Goal: Task Accomplishment & Management: Use online tool/utility

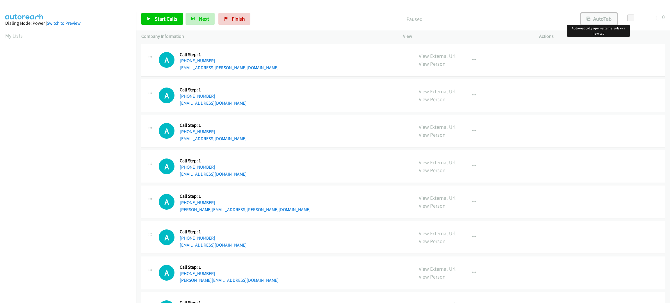
click at [601, 15] on button "AutoTab" at bounding box center [599, 19] width 36 height 12
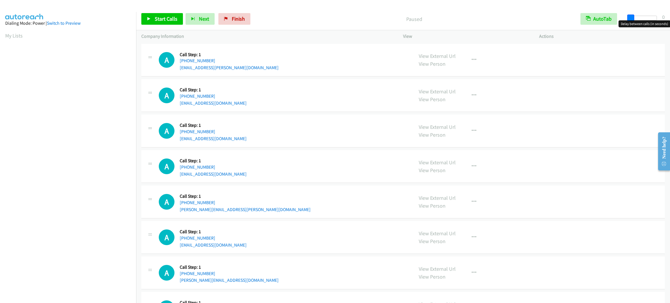
click at [631, 16] on span at bounding box center [630, 18] width 7 height 7
click at [631, 16] on span at bounding box center [631, 18] width 7 height 7
click at [164, 18] on span "Start Calls" at bounding box center [166, 18] width 23 height 7
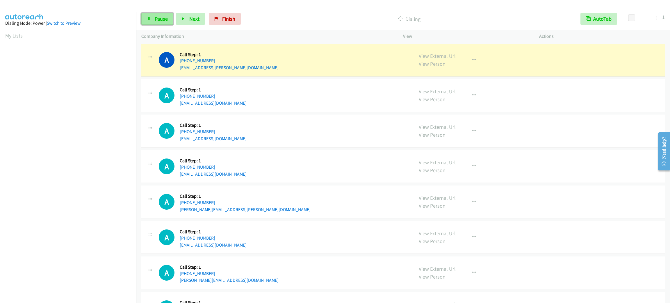
click at [150, 17] on icon at bounding box center [149, 19] width 4 height 4
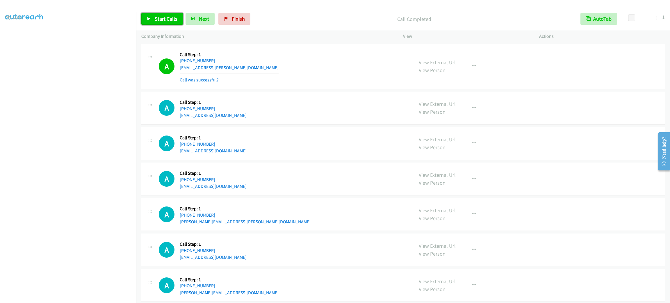
click at [166, 17] on span "Start Calls" at bounding box center [166, 18] width 23 height 7
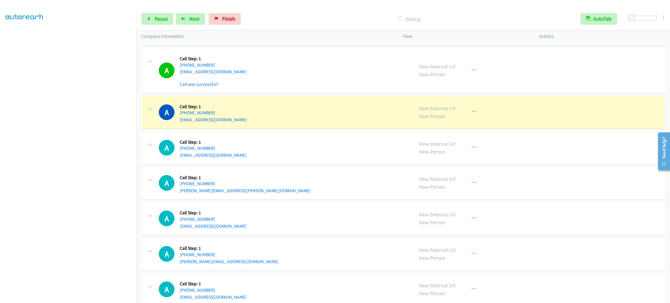
scroll to position [87, 0]
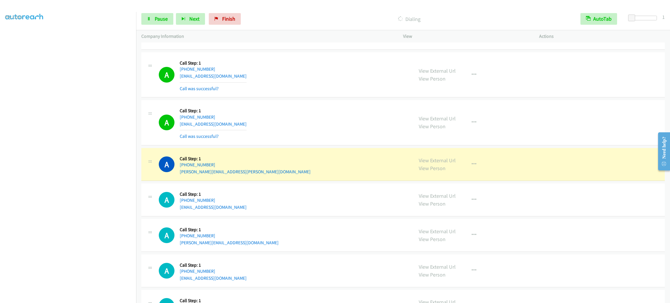
click at [294, 108] on div "A Callback Scheduled Call Step: 1 America/New_York [PHONE_NUMBER] [EMAIL_ADDRES…" at bounding box center [284, 122] width 250 height 35
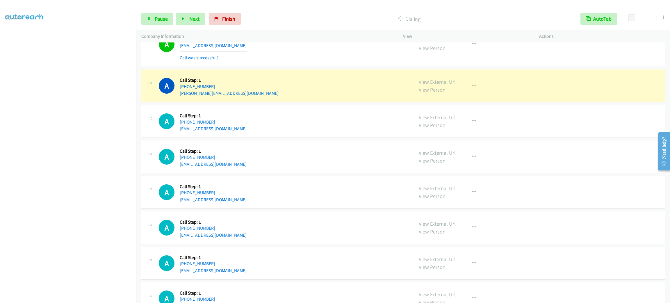
scroll to position [305, 0]
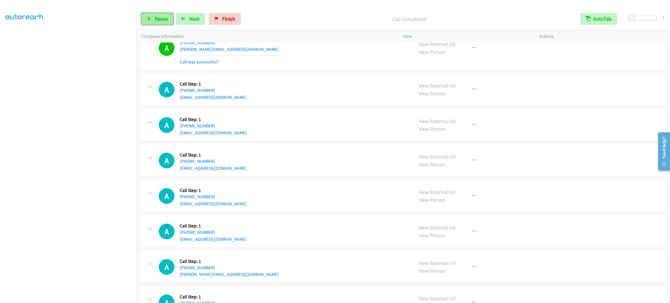
click at [165, 24] on link "Pause" at bounding box center [157, 19] width 32 height 12
click at [204, 125] on link "[PHONE_NUMBER]" at bounding box center [197, 126] width 35 height 6
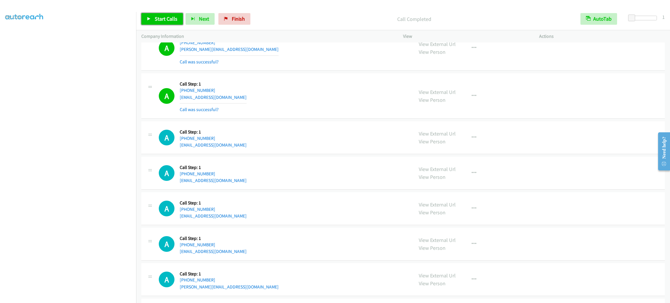
click at [177, 17] on link "Start Calls" at bounding box center [162, 19] width 42 height 12
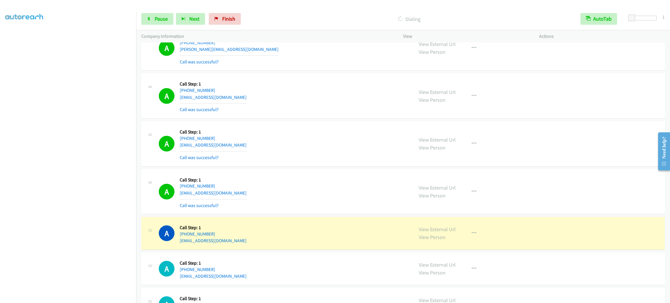
click at [301, 164] on div "A Callback Scheduled Call Step: 1 [GEOGRAPHIC_DATA]/[GEOGRAPHIC_DATA] [PHONE_NU…" at bounding box center [402, 143] width 523 height 45
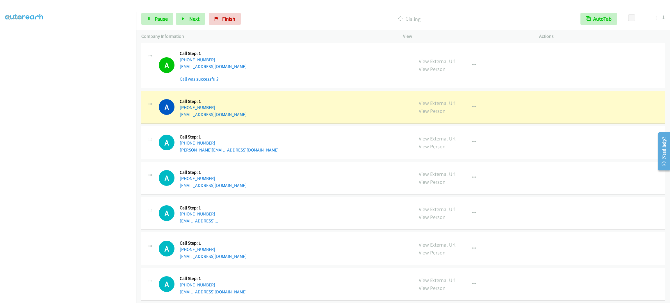
scroll to position [523, 0]
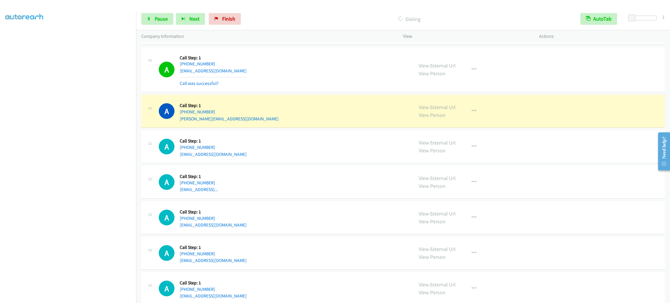
click at [84, 300] on aside "Dialing Mode: Power | Switch to Preview My Lists" at bounding box center [68, 154] width 136 height 322
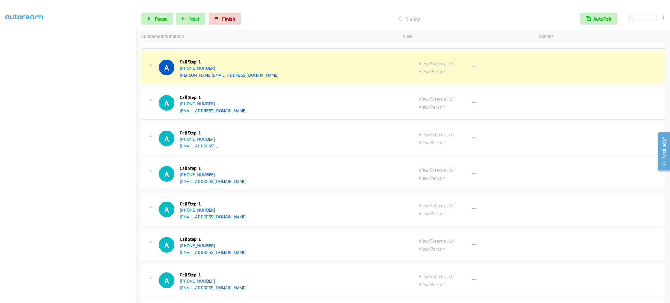
scroll to position [611, 0]
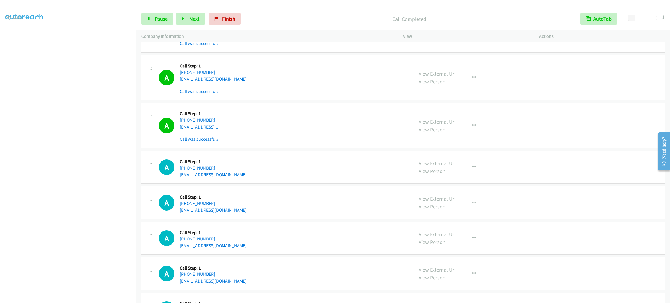
click at [147, 70] on icon at bounding box center [150, 69] width 7 height 3
drag, startPoint x: 150, startPoint y: 69, endPoint x: 152, endPoint y: 100, distance: 31.8
click at [151, 100] on div "A Callback Scheduled Call Step: 1 [GEOGRAPHIC_DATA]/[GEOGRAPHIC_DATA] [PHONE_NU…" at bounding box center [402, 77] width 523 height 45
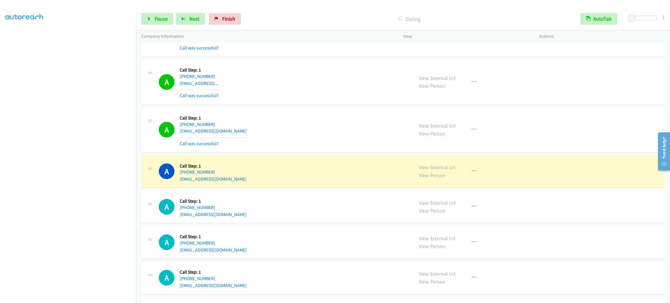
scroll to position [742, 0]
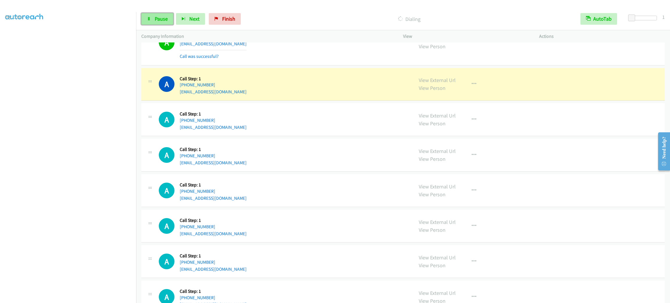
click at [160, 19] on span "Pause" at bounding box center [161, 18] width 13 height 7
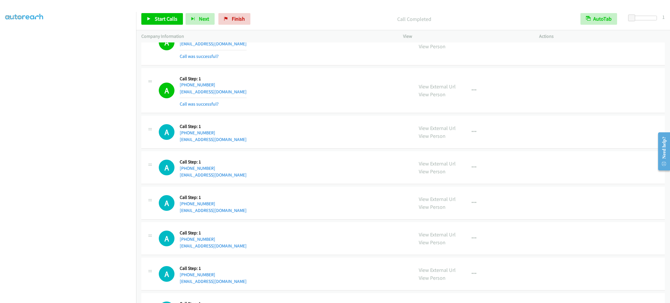
click at [339, 177] on div "A Callback Scheduled Call Step: 1 America/Los_Angeles [PHONE_NUMBER] [EMAIL_ADD…" at bounding box center [284, 167] width 250 height 22
click at [169, 15] on span "Start Calls" at bounding box center [166, 18] width 23 height 7
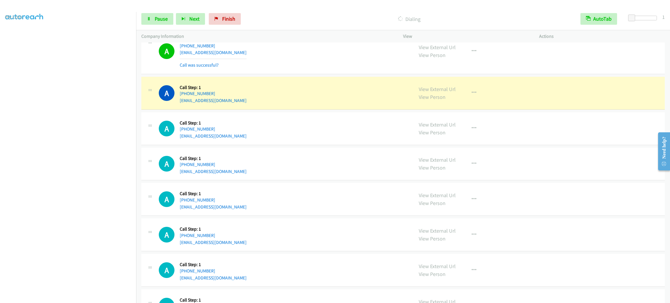
scroll to position [872, 0]
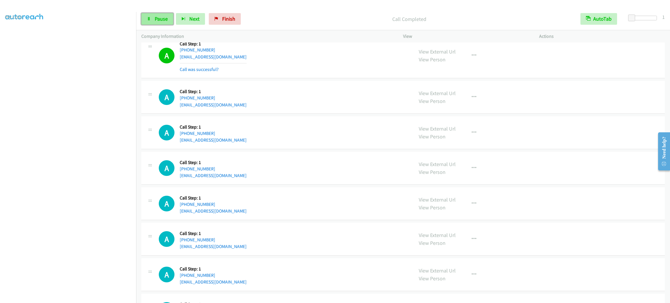
click at [153, 20] on link "Pause" at bounding box center [157, 19] width 32 height 12
click at [156, 20] on div "Start Calls Pause Next Finish" at bounding box center [192, 19] width 102 height 12
click at [174, 20] on span "Start Calls" at bounding box center [166, 18] width 23 height 7
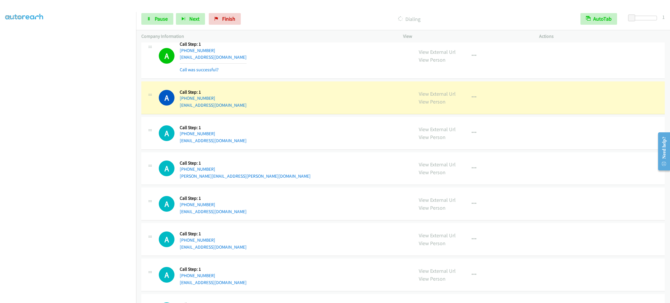
scroll to position [1328, 0]
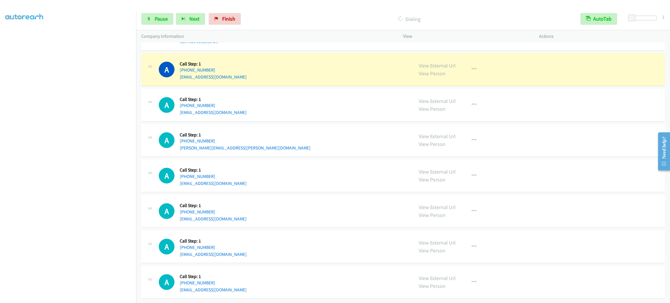
click at [299, 94] on div "A Callback Scheduled Call Step: 1 America/Los_Angeles [PHONE_NUMBER] [EMAIL_ADD…" at bounding box center [284, 105] width 250 height 22
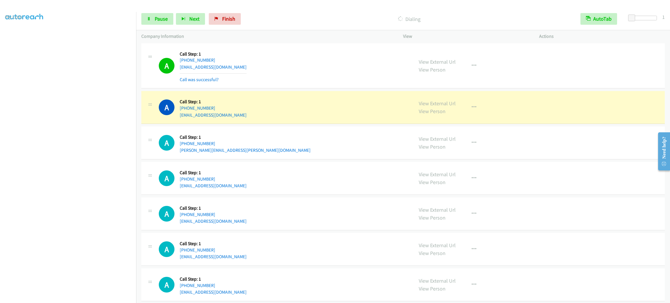
scroll to position [1372, 0]
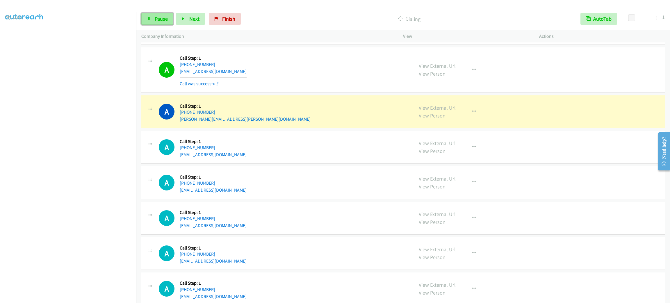
click at [156, 21] on span "Pause" at bounding box center [161, 18] width 13 height 7
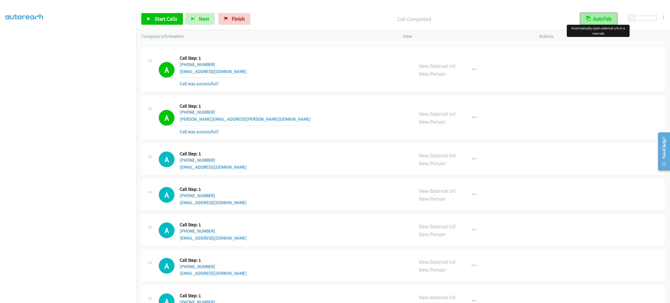
click at [586, 24] on button "AutoTab" at bounding box center [598, 19] width 37 height 12
click at [589, 58] on div "A Callback Scheduled Call Step: 1 America/Los_Angeles [PHONE_NUMBER] [EMAIL_ADD…" at bounding box center [402, 69] width 523 height 45
click at [603, 14] on button "AutoTab" at bounding box center [599, 19] width 36 height 12
click at [602, 57] on div "A Callback Scheduled Call Step: 1 America/Los_Angeles [PHONE_NUMBER] [EMAIL_ADD…" at bounding box center [402, 69] width 523 height 45
click at [600, 57] on div "A Callback Scheduled Call Step: 1 America/Los_Angeles [PHONE_NUMBER] [EMAIL_ADD…" at bounding box center [402, 69] width 523 height 45
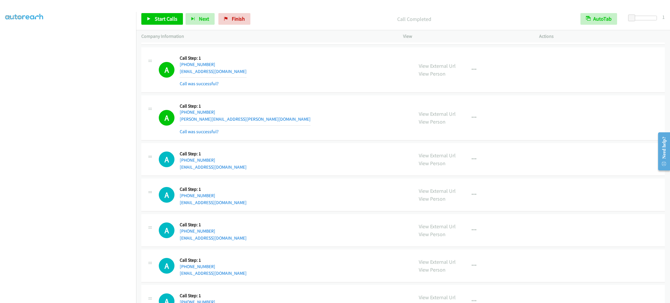
click at [600, 57] on div "A Callback Scheduled Call Step: 1 America/Los_Angeles [PHONE_NUMBER] [EMAIL_ADD…" at bounding box center [402, 69] width 523 height 45
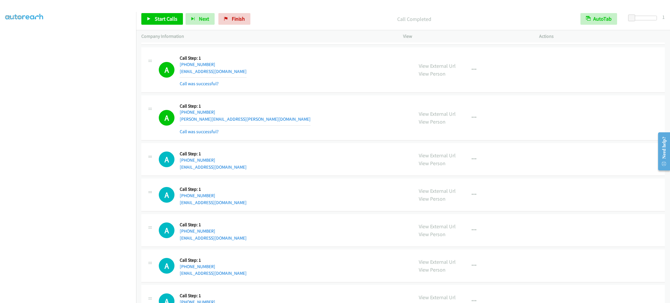
click at [600, 57] on div "A Callback Scheduled Call Step: 1 America/Los_Angeles [PHONE_NUMBER] [EMAIL_ADD…" at bounding box center [402, 69] width 523 height 45
click at [312, 162] on div "A Callback Scheduled Call Step: 1 [GEOGRAPHIC_DATA]/[GEOGRAPHIC_DATA] [PHONE_NU…" at bounding box center [284, 159] width 250 height 22
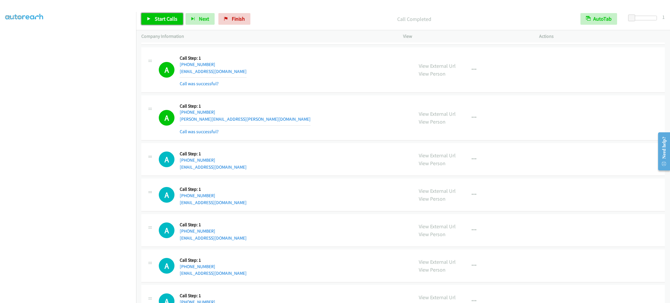
click at [166, 20] on span "Start Calls" at bounding box center [166, 18] width 23 height 7
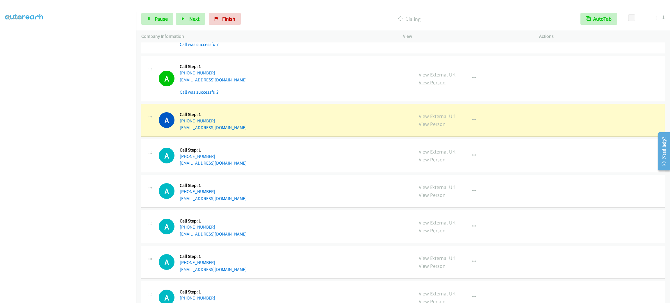
scroll to position [1503, 0]
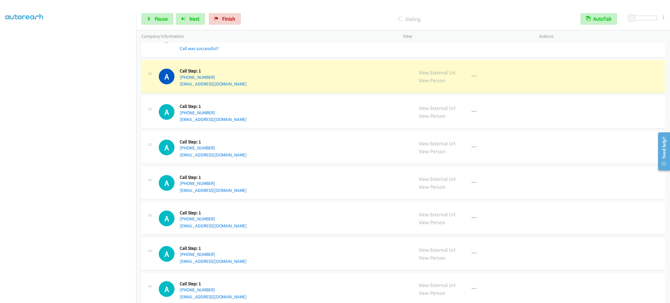
click at [279, 76] on div "A Callback Scheduled Call Step: 1 [GEOGRAPHIC_DATA]/[GEOGRAPHIC_DATA] [PHONE_NU…" at bounding box center [284, 76] width 250 height 22
click at [380, 88] on div "A Callback Scheduled Call Step: 1 [GEOGRAPHIC_DATA]/[GEOGRAPHIC_DATA] [PHONE_NU…" at bounding box center [284, 76] width 250 height 22
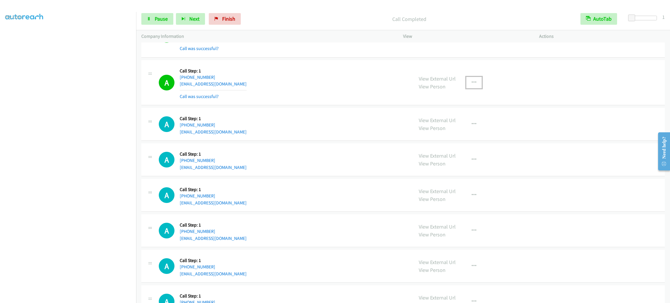
click at [466, 88] on button "button" at bounding box center [474, 83] width 16 height 12
click at [447, 136] on link "Add to do not call list" at bounding box center [442, 133] width 77 height 12
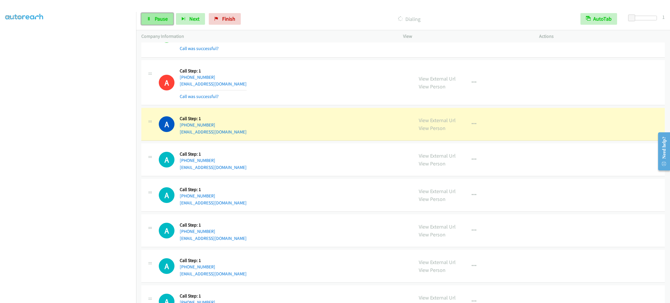
click at [164, 14] on link "Pause" at bounding box center [157, 19] width 32 height 12
click at [15, 36] on link "My Lists" at bounding box center [13, 35] width 17 height 7
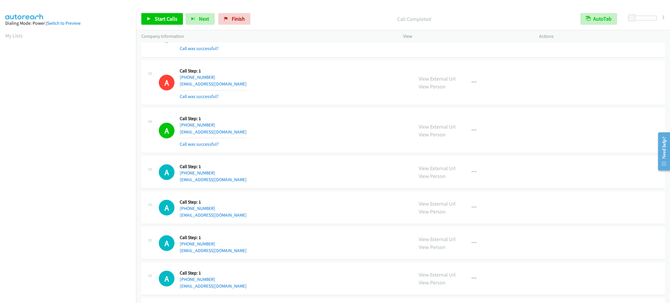
scroll to position [1459, 0]
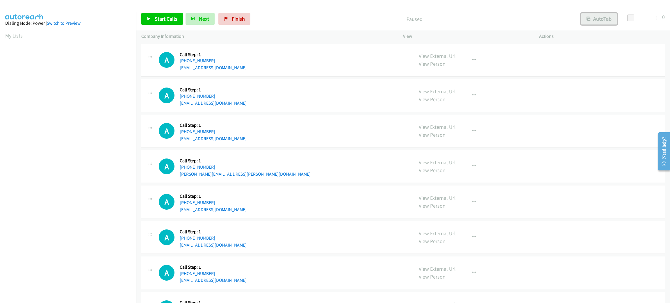
click at [594, 22] on button "AutoTab" at bounding box center [599, 19] width 36 height 12
click at [630, 15] on span at bounding box center [631, 18] width 7 height 7
click at [629, 18] on span at bounding box center [631, 18] width 7 height 7
click at [167, 21] on span "Start Calls" at bounding box center [166, 18] width 23 height 7
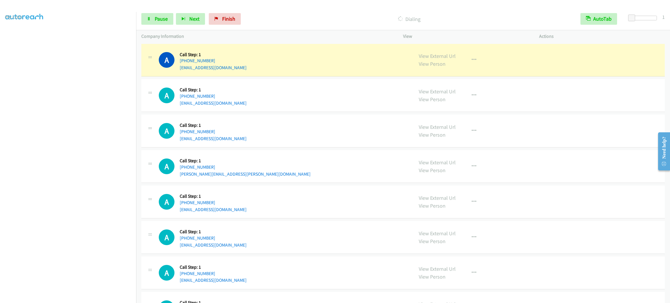
click at [324, 137] on div "A Callback Scheduled Call Step: 1 America/Los_Angeles +1 818-674-2672 grachevyu…" at bounding box center [284, 131] width 250 height 22
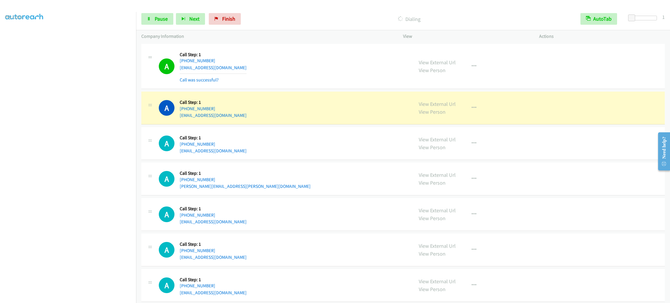
click at [320, 195] on div "A Callback Scheduled Call Step: 1 America/New_York +1 704-968-6536 lueders.spen…" at bounding box center [402, 179] width 523 height 33
drag, startPoint x: 274, startPoint y: 144, endPoint x: 268, endPoint y: 138, distance: 8.0
click at [273, 144] on div "A Callback Scheduled Call Step: 1 America/Los_Angeles +1 818-674-2672 grachevyu…" at bounding box center [284, 143] width 250 height 22
click at [279, 129] on div "A Callback Scheduled Call Step: 1 America/Los_Angeles +1 818-674-2672 grachevyu…" at bounding box center [402, 143] width 523 height 33
click at [284, 130] on div "A Callback Scheduled Call Step: 1 America/Los_Angeles +1 818-674-2672 grachevyu…" at bounding box center [402, 143] width 523 height 33
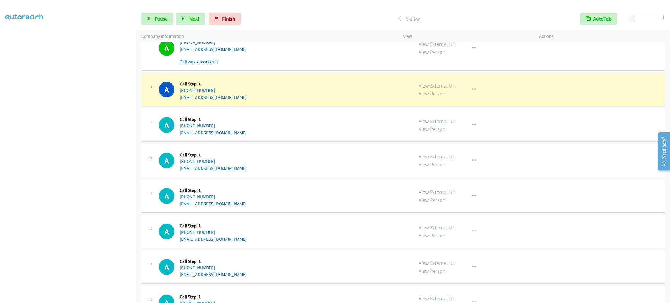
scroll to position [349, 0]
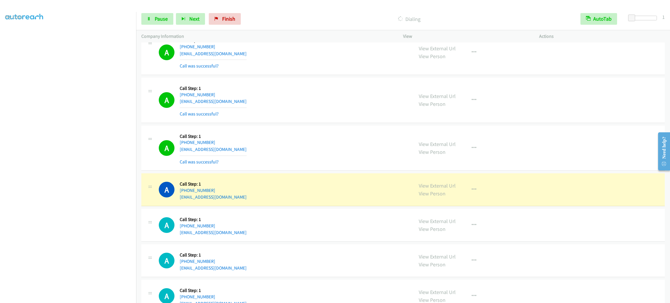
click at [292, 62] on div "A Callback Scheduled Call Step: 1 America/New_York +1 740-312-3516 codybarack17…" at bounding box center [284, 52] width 250 height 35
click at [360, 195] on div "A Callback Scheduled Call Step: 1 America/New_York +1 781-710-3501 chjoncorp@ve…" at bounding box center [284, 190] width 250 height 22
click at [343, 92] on div "A Callback Scheduled Call Step: 1 America/New_York +1 954-806-6266 laurennunez2…" at bounding box center [284, 100] width 250 height 35
click at [558, 149] on div "A Callback Scheduled Call Step: 1 America/New_York +1 313-784-5433 bobbystalls@…" at bounding box center [402, 148] width 523 height 45
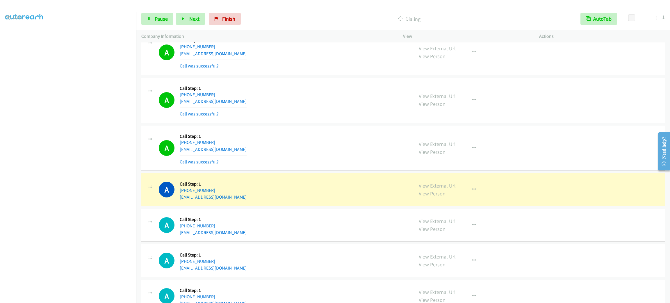
click at [544, 231] on div "View External Url View Person View External Url Email Schedule/Manage Callback …" at bounding box center [484, 225] width 141 height 22
click at [472, 191] on icon "button" at bounding box center [474, 189] width 5 height 5
click at [505, 193] on div at bounding box center [335, 151] width 670 height 303
click at [474, 193] on button "button" at bounding box center [474, 190] width 16 height 12
click at [316, 183] on div at bounding box center [335, 151] width 670 height 303
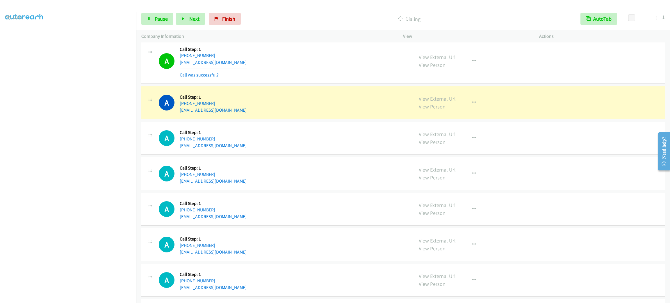
scroll to position [480, 0]
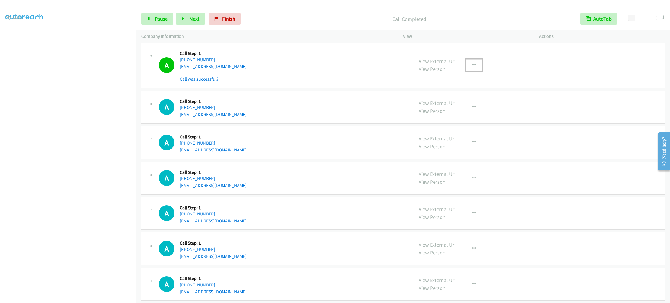
click at [475, 64] on button "button" at bounding box center [474, 65] width 16 height 12
click at [465, 113] on link "Add to do not call list" at bounding box center [442, 115] width 77 height 12
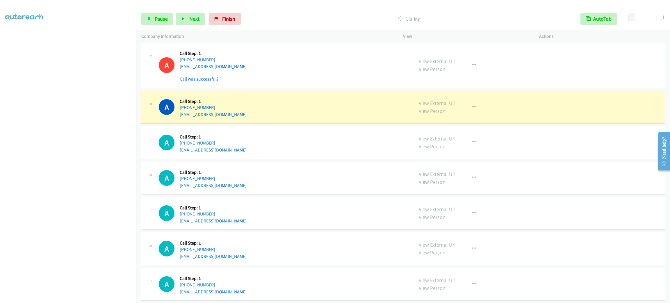
scroll to position [523, 0]
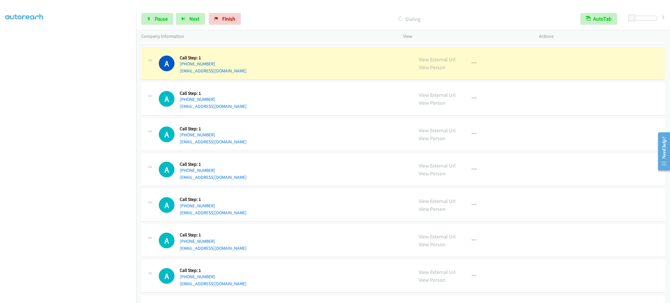
click at [299, 176] on div "A Callback Scheduled Call Step: 1 America/Los_Angeles +1 408-310-8811 kellym@ga…" at bounding box center [284, 170] width 250 height 22
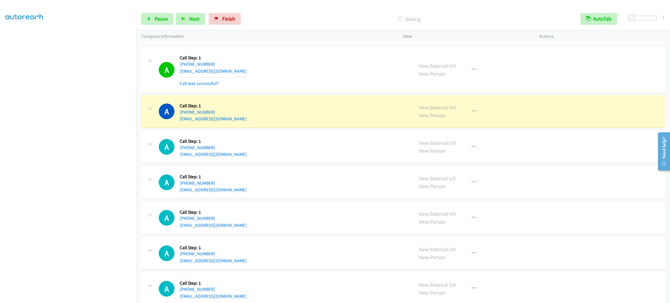
scroll to position [710, 0]
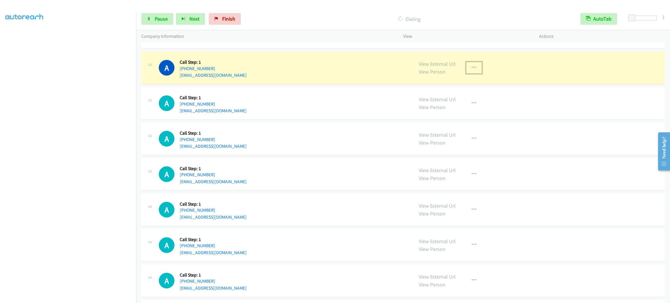
drag, startPoint x: 474, startPoint y: 66, endPoint x: 473, endPoint y: 75, distance: 9.0
click at [473, 66] on button "button" at bounding box center [474, 68] width 16 height 12
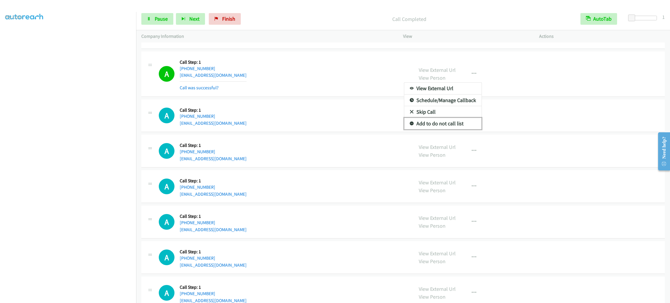
click at [451, 128] on link "Add to do not call list" at bounding box center [442, 124] width 77 height 12
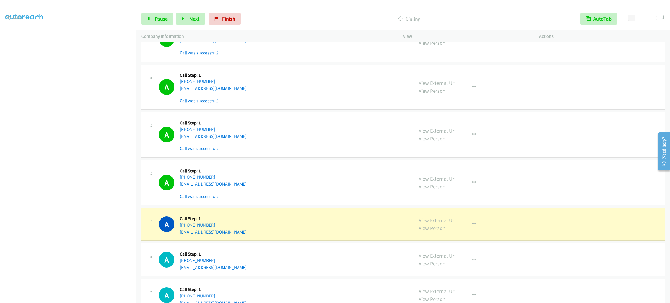
scroll to position [928, 0]
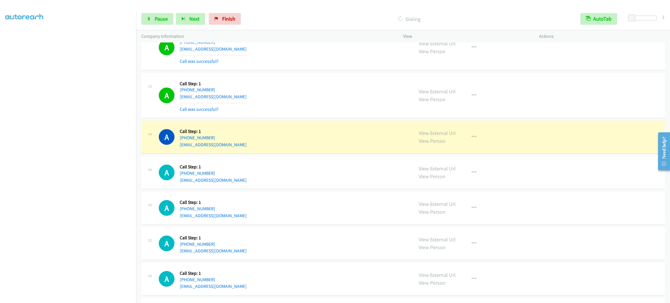
click at [500, 128] on div "View External Url View Person View External Url Email Schedule/Manage Callback …" at bounding box center [484, 137] width 141 height 22
click at [477, 142] on button "button" at bounding box center [474, 137] width 16 height 12
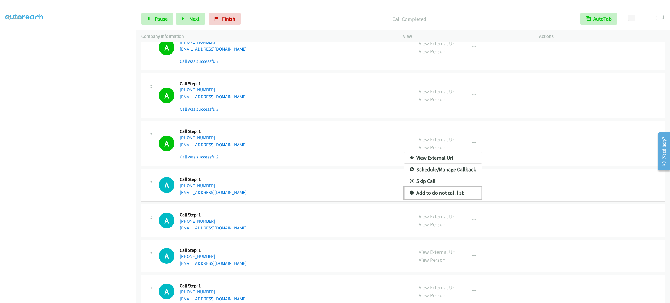
click at [456, 194] on link "Add to do not call list" at bounding box center [442, 193] width 77 height 12
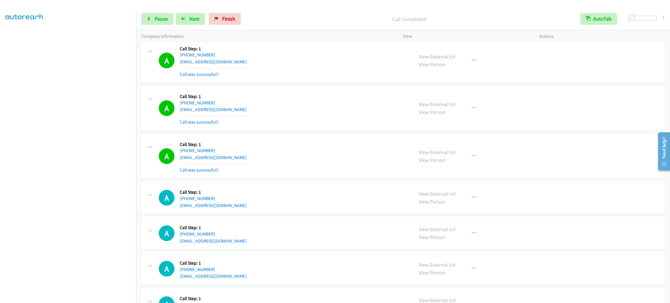
scroll to position [1289, 0]
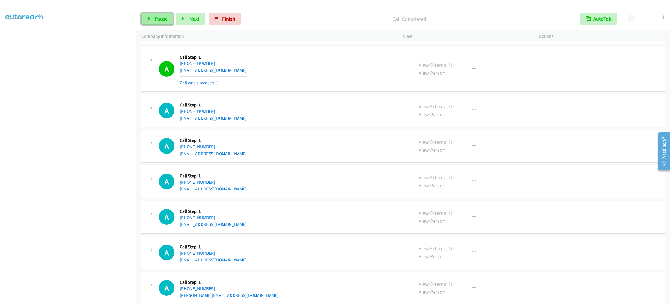
click at [149, 21] on link "Pause" at bounding box center [157, 19] width 32 height 12
click at [149, 21] on link "Start Calls" at bounding box center [162, 19] width 42 height 12
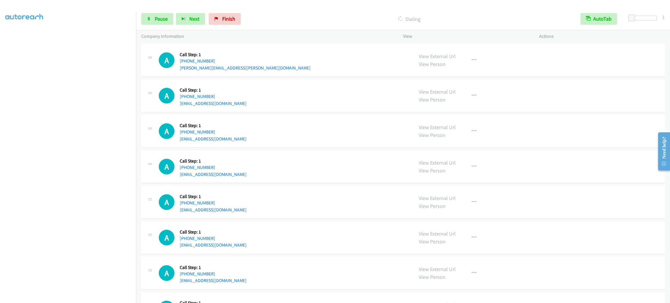
scroll to position [1769, 0]
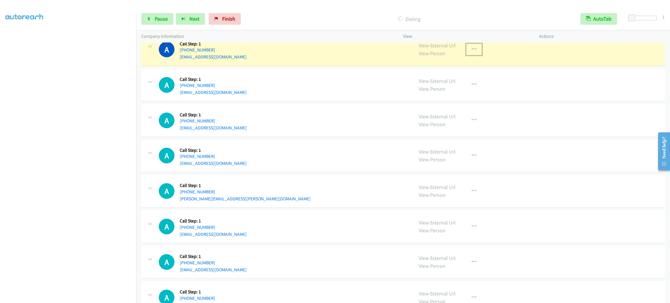
click at [476, 52] on div "View External Url View Person View External Url Email Schedule/Manage Callback …" at bounding box center [484, 49] width 141 height 22
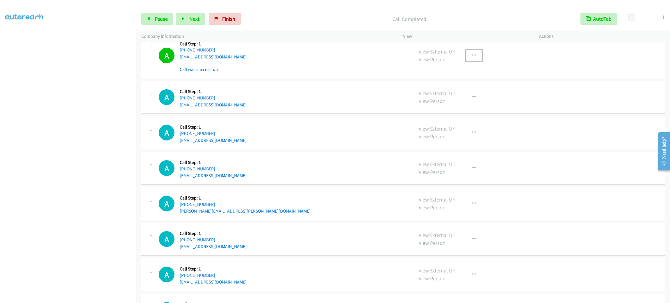
click at [472, 56] on button "button" at bounding box center [474, 56] width 16 height 12
click at [469, 104] on link "Add to do not call list" at bounding box center [442, 105] width 77 height 12
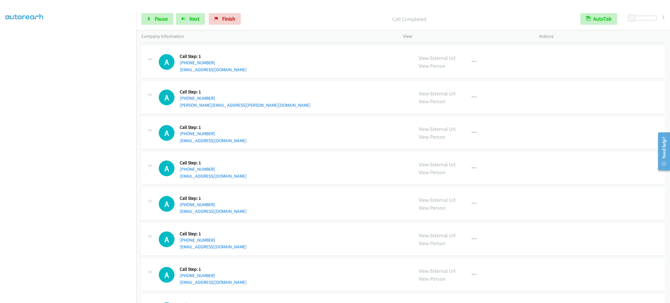
scroll to position [1913, 0]
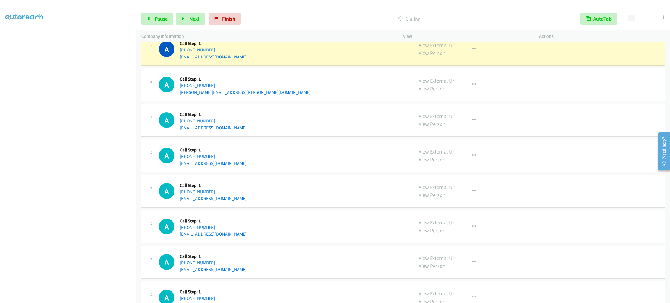
click at [280, 145] on div "A Callback Scheduled Call Step: 1 America/Denver +1 505-819-9774 beltrandiamar@…" at bounding box center [402, 155] width 523 height 33
click at [289, 143] on td "A Callback Scheduled Call Step: 1 America/Denver +1 505-819-9774 beltrandiamar@…" at bounding box center [403, 155] width 534 height 35
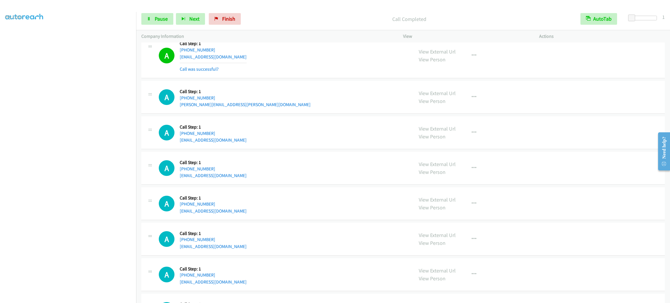
click at [530, 58] on div "View External Url View Person View External Url Email Schedule/Manage Callback …" at bounding box center [484, 55] width 141 height 35
click at [477, 61] on button "button" at bounding box center [474, 56] width 16 height 12
click at [426, 109] on link "Add to do not call list" at bounding box center [442, 105] width 77 height 12
click at [315, 92] on div "A Callback Scheduled Call Step: 1 America/New_York +1 904-599-6300 cindy.teitle…" at bounding box center [284, 97] width 250 height 22
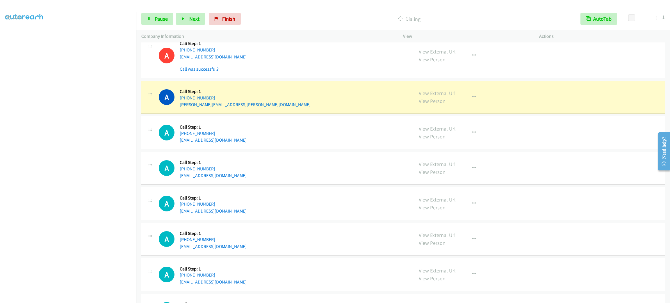
drag, startPoint x: 236, startPoint y: 54, endPoint x: 184, endPoint y: 55, distance: 52.1
click at [184, 55] on div "A Callback Scheduled Call Step: 1 America/New_York +1 860-789-8765 pcarone4@yah…" at bounding box center [284, 55] width 250 height 35
copy link "860-789-8765"
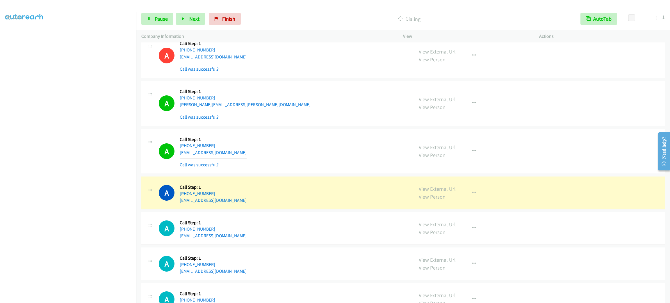
scroll to position [2000, 0]
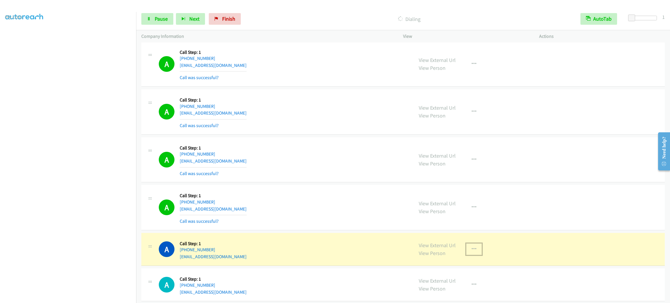
click at [468, 250] on button "button" at bounding box center [474, 249] width 16 height 12
click at [505, 270] on div at bounding box center [335, 151] width 670 height 303
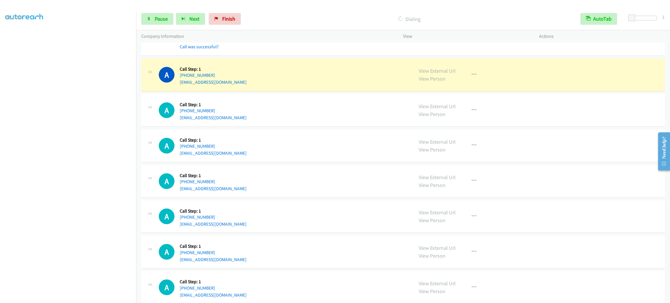
scroll to position [2191, 0]
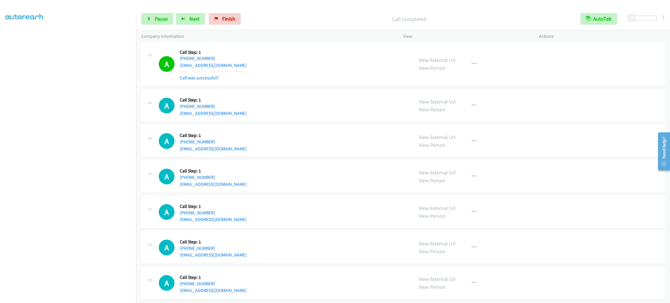
click at [466, 62] on div "View External Url View Person View External Url Email Schedule/Manage Callback …" at bounding box center [484, 64] width 141 height 35
click at [467, 65] on button "button" at bounding box center [474, 64] width 16 height 12
click at [463, 120] on link "Add to do not call list" at bounding box center [442, 114] width 77 height 12
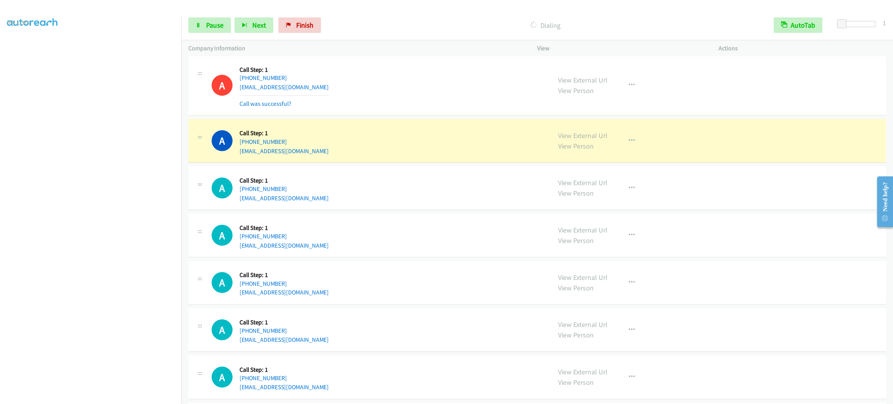
scroll to position [2235, 0]
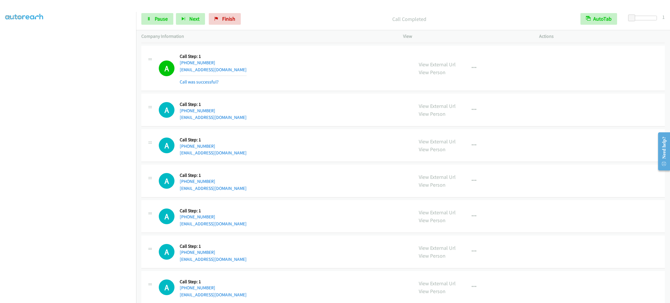
click at [341, 162] on div "A Callback Scheduled Call Step: 1 America/New_York +1 215-869-1777 tjcooney3@ya…" at bounding box center [402, 145] width 523 height 33
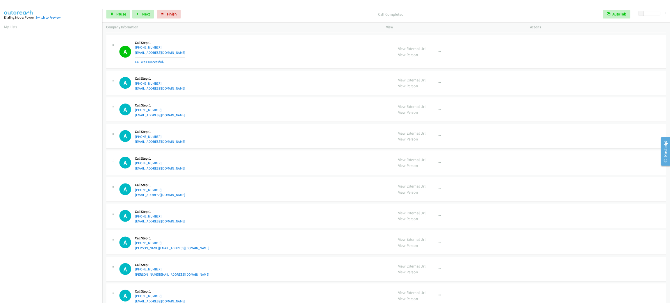
scroll to position [1998, 0]
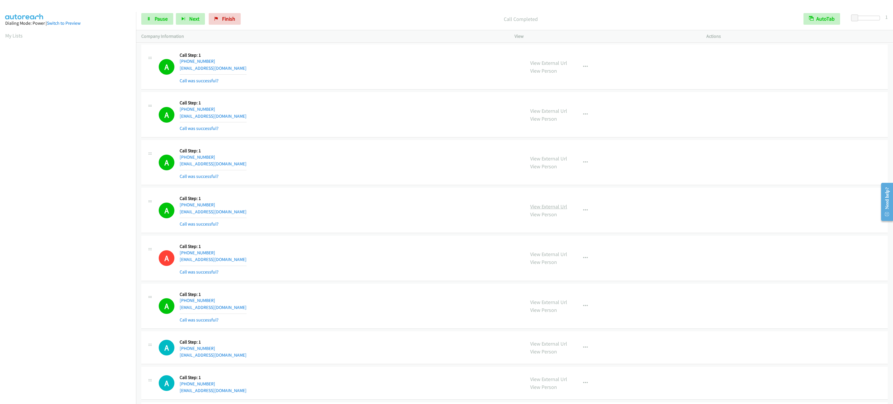
click at [558, 210] on link "View External Url" at bounding box center [548, 206] width 37 height 7
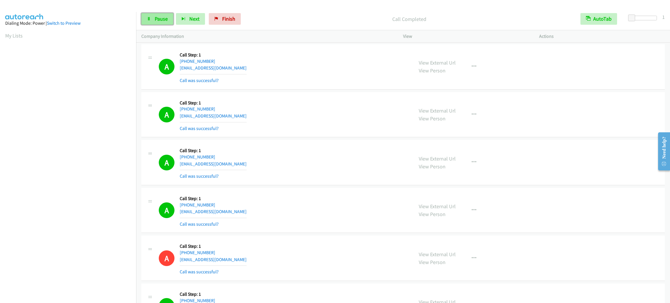
click at [160, 17] on span "Pause" at bounding box center [161, 18] width 13 height 7
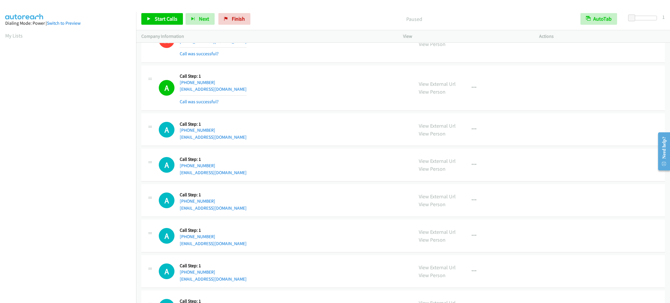
scroll to position [25, 0]
click at [167, 20] on span "Start Calls" at bounding box center [166, 18] width 23 height 7
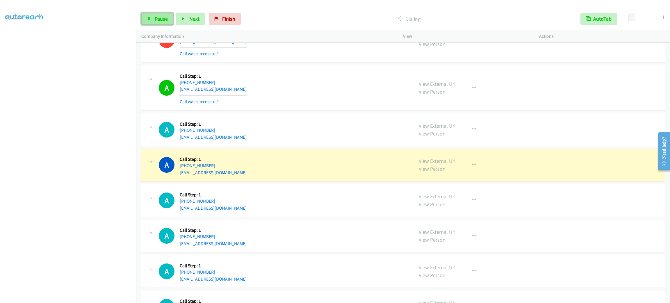
click at [168, 22] on link "Pause" at bounding box center [157, 19] width 32 height 12
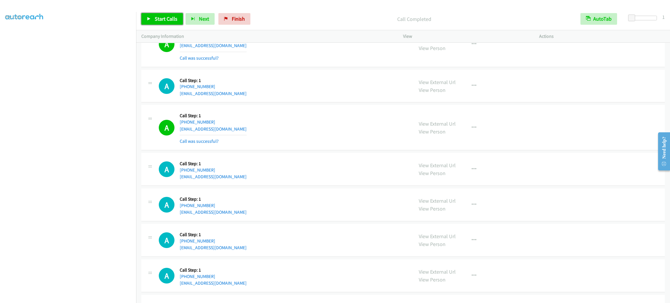
click at [174, 22] on span "Start Calls" at bounding box center [166, 18] width 23 height 7
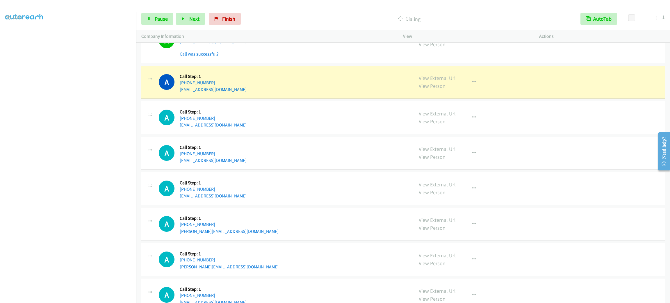
scroll to position [2390, 0]
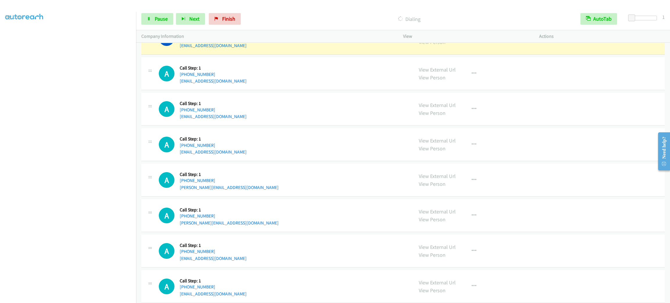
click at [399, 133] on td "A Callback Scheduled Call Step: 1 America/New_York +1 516-426-2050 emilya8704@g…" at bounding box center [403, 144] width 534 height 35
click at [336, 120] on div "A Callback Scheduled Call Step: 1 America/Los_Angeles +1 503-539-9235 kelseym.w…" at bounding box center [284, 109] width 250 height 22
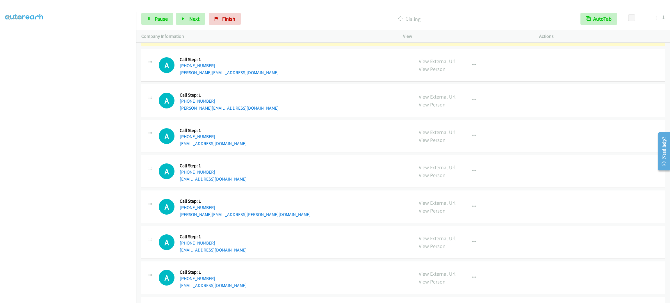
scroll to position [2499, 0]
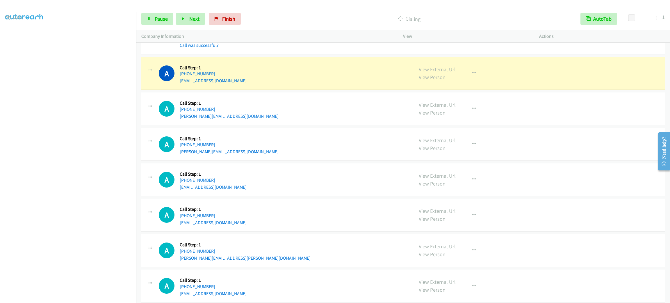
click at [392, 152] on div "A Callback Scheduled Call Step: 1 America/New_York +1 617-652-1317 damien@ridge…" at bounding box center [284, 144] width 250 height 22
click at [474, 79] on button "button" at bounding box center [474, 73] width 16 height 12
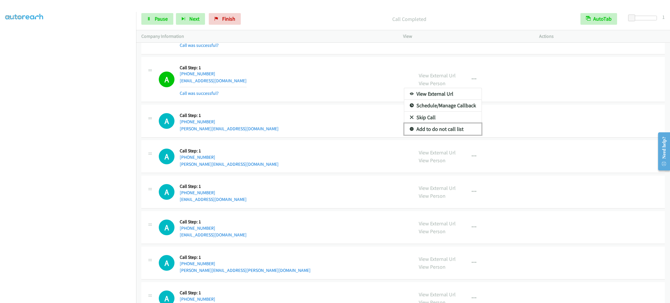
click at [445, 135] on link "Add to do not call list" at bounding box center [442, 129] width 77 height 12
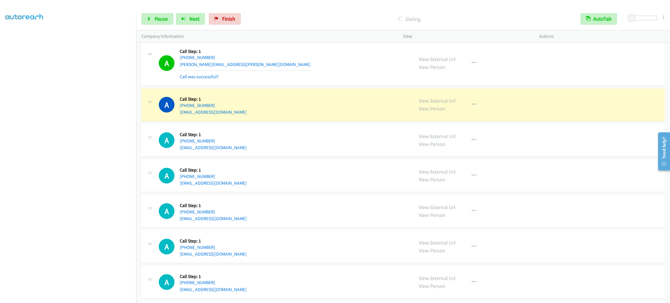
scroll to position [2798, 0]
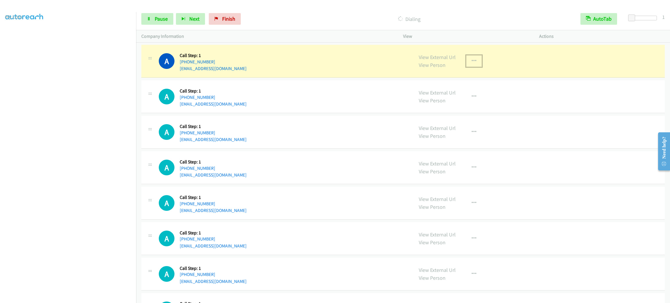
click at [476, 67] on button "button" at bounding box center [474, 61] width 16 height 12
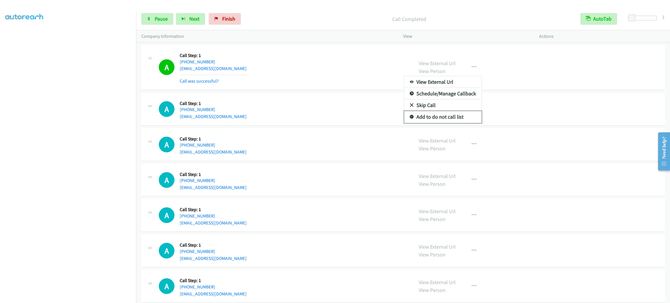
click at [448, 123] on link "Add to do not call list" at bounding box center [442, 117] width 77 height 12
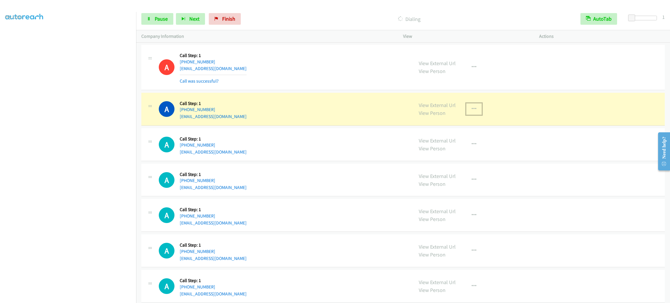
click at [466, 115] on button "button" at bounding box center [474, 109] width 16 height 12
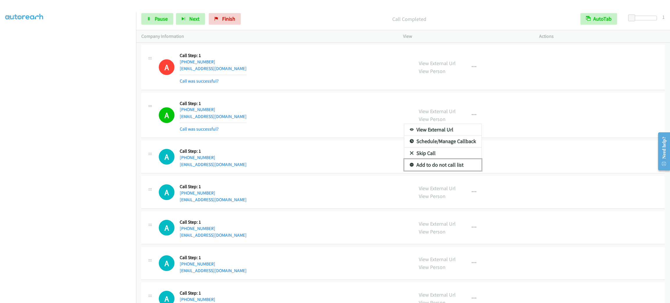
click at [435, 171] on link "Add to do not call list" at bounding box center [442, 165] width 77 height 12
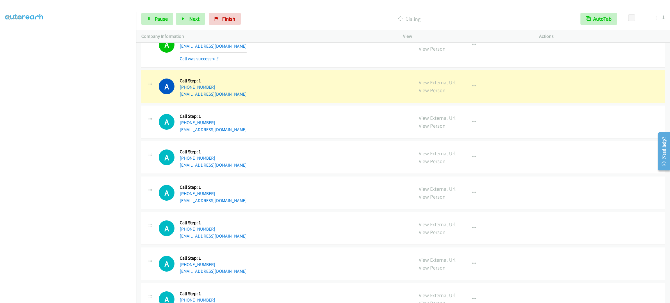
scroll to position [3103, 0]
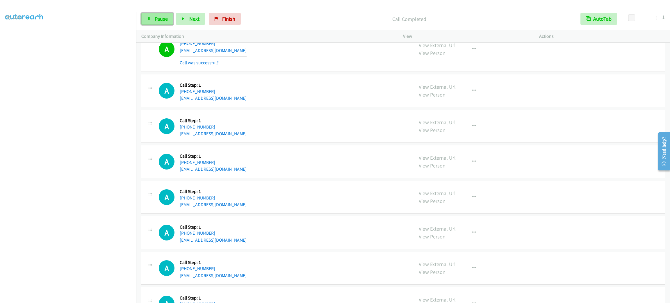
click at [152, 22] on link "Pause" at bounding box center [157, 19] width 32 height 12
click at [155, 17] on span "Start Calls" at bounding box center [166, 18] width 23 height 7
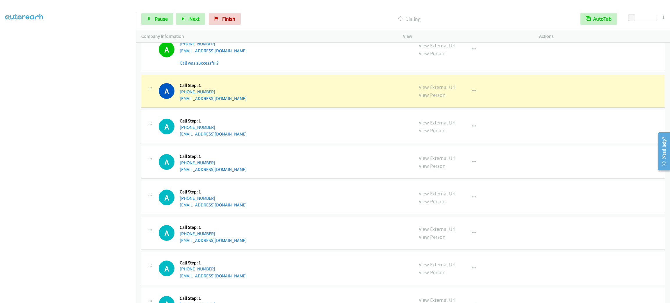
scroll to position [3278, 0]
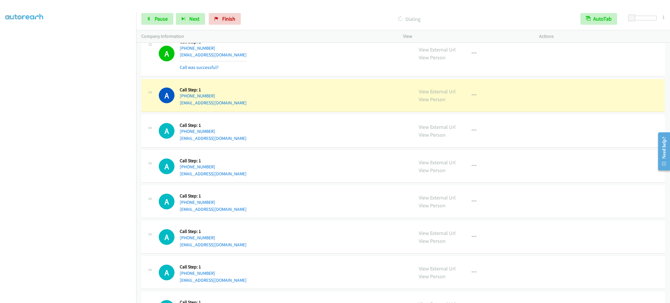
click at [313, 163] on div "A Callback Scheduled Call Step: 1 America/Los_Angeles +1 541-406-8017 shegoamin…" at bounding box center [284, 166] width 250 height 22
click at [541, 106] on div "View External Url View Person View External Url Email Schedule/Manage Callback …" at bounding box center [484, 95] width 141 height 22
click at [466, 98] on button "button" at bounding box center [474, 96] width 16 height 12
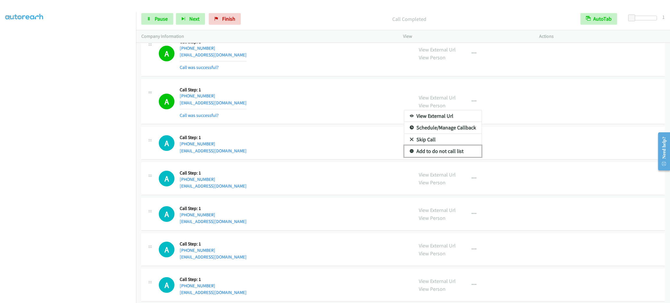
click at [455, 157] on link "Add to do not call list" at bounding box center [442, 151] width 77 height 12
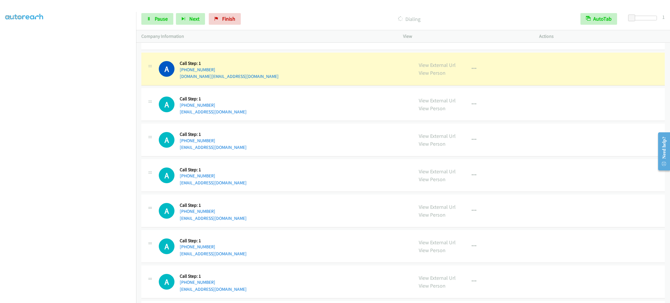
scroll to position [3671, 0]
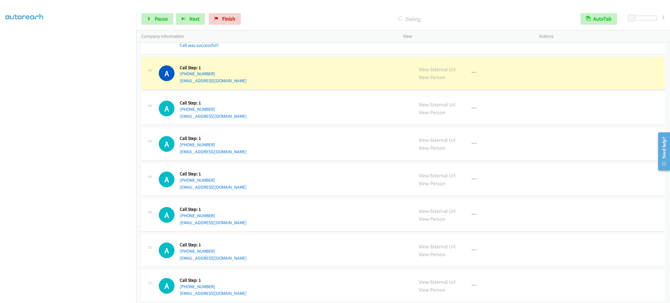
click at [90, 296] on section at bounding box center [68, 165] width 126 height 278
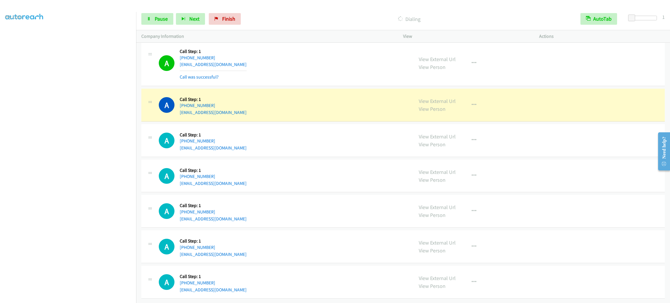
scroll to position [3750, 0]
drag, startPoint x: 468, startPoint y: 134, endPoint x: 511, endPoint y: 138, distance: 43.2
click at [472, 138] on icon "button" at bounding box center [474, 140] width 5 height 5
click at [512, 111] on div at bounding box center [335, 151] width 670 height 303
click at [475, 101] on button "button" at bounding box center [474, 105] width 16 height 12
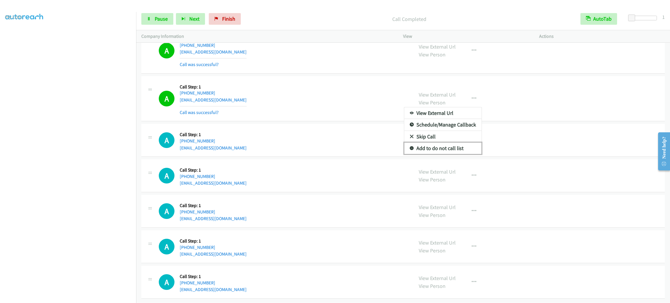
click at [451, 154] on link "Add to do not call list" at bounding box center [442, 148] width 77 height 12
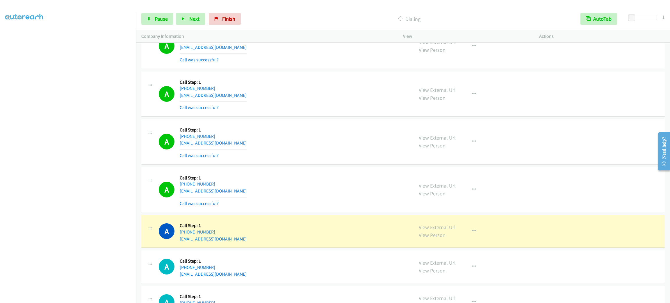
scroll to position [4553, 0]
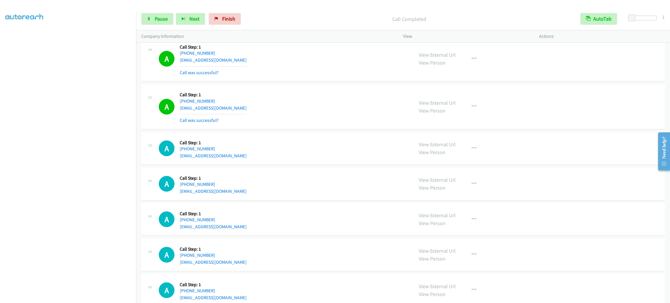
click at [471, 111] on div "View External Url View Person View External Url Email Schedule/Manage Callback …" at bounding box center [484, 106] width 141 height 35
click at [472, 109] on icon "button" at bounding box center [474, 106] width 5 height 5
click at [472, 162] on link "Add to do not call list" at bounding box center [442, 156] width 77 height 12
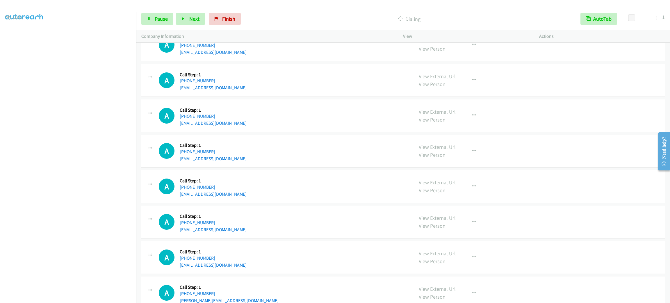
scroll to position [4739, 0]
click at [93, 296] on section at bounding box center [68, 165] width 126 height 278
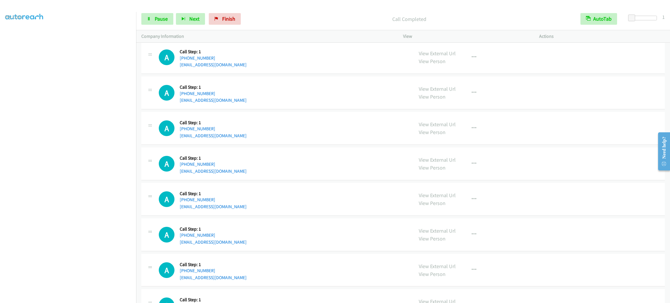
scroll to position [4752, 0]
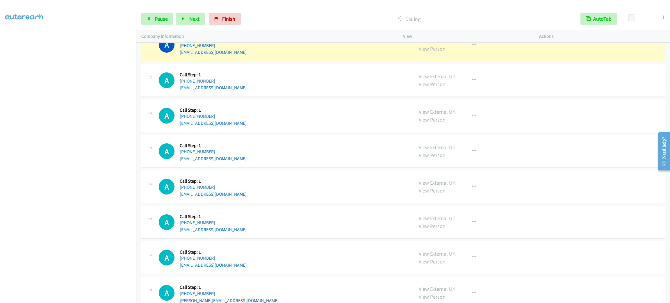
click at [306, 122] on div "A Callback Scheduled Call Step: 1 America/Los_Angeles +1 323-354-8708 taamirake…" at bounding box center [284, 116] width 250 height 22
click at [336, 97] on div "A Callback Scheduled Call Step: 1 America/Los_Angeles +1 503-250-3390 bcberry55…" at bounding box center [402, 80] width 523 height 33
click at [473, 56] on div "View External Url View Person View External Url Email Schedule/Manage Callback …" at bounding box center [484, 45] width 141 height 22
click at [432, 115] on link "View External Url" at bounding box center [437, 111] width 37 height 7
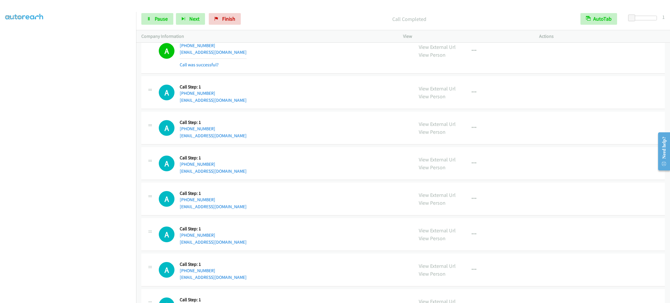
click at [474, 68] on div "View External Url View Person View External Url Email Schedule/Manage Callback …" at bounding box center [484, 51] width 141 height 35
click at [472, 53] on icon "button" at bounding box center [474, 51] width 5 height 5
click at [462, 106] on link "Add to do not call list" at bounding box center [442, 101] width 77 height 12
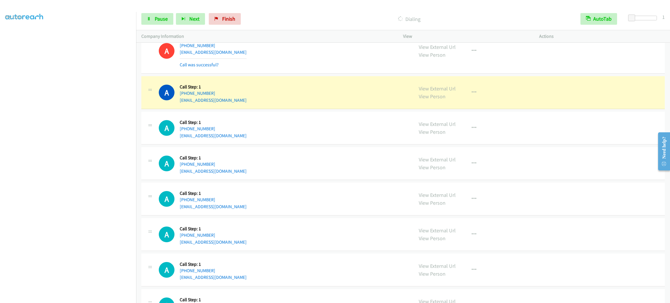
scroll to position [4793, 0]
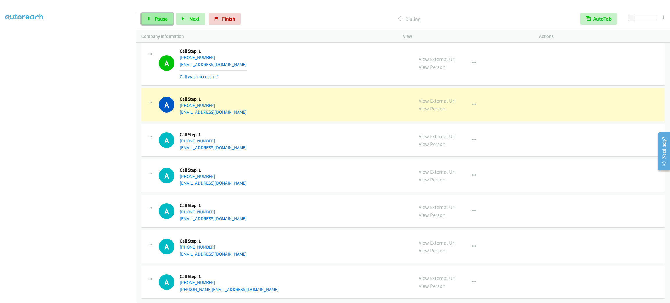
click at [160, 24] on link "Pause" at bounding box center [157, 19] width 32 height 12
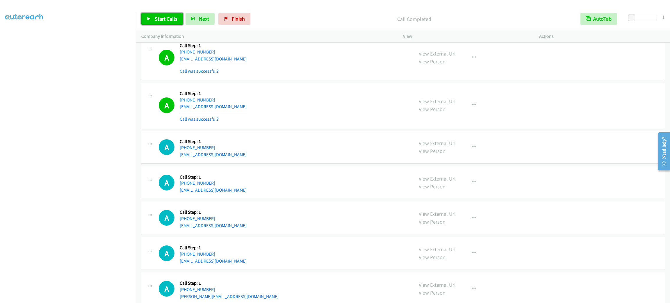
click at [162, 20] on span "Start Calls" at bounding box center [166, 18] width 23 height 7
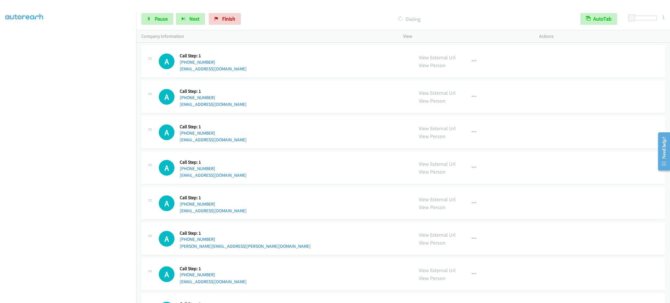
scroll to position [5440, 0]
click at [368, 165] on div "A Callback Scheduled Call Step: 1 America/New_York +1 912-217-7826 vzadun@gmail…" at bounding box center [402, 168] width 523 height 33
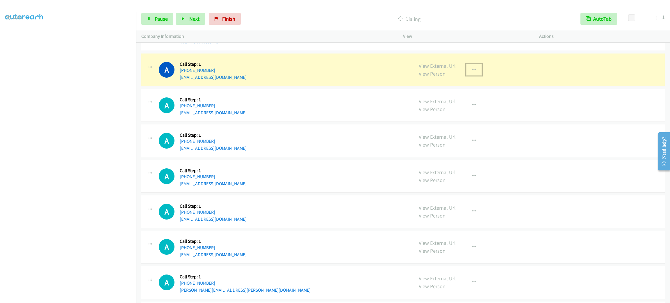
click at [477, 76] on button "button" at bounding box center [474, 70] width 16 height 12
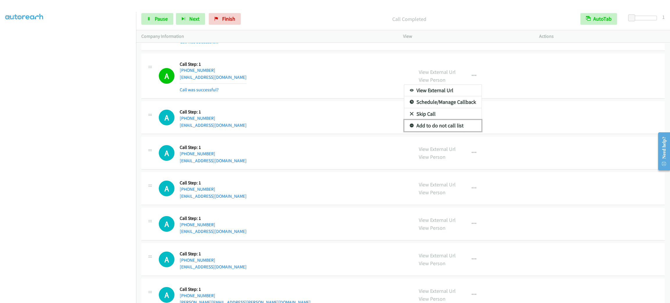
click at [464, 131] on link "Add to do not call list" at bounding box center [442, 126] width 77 height 12
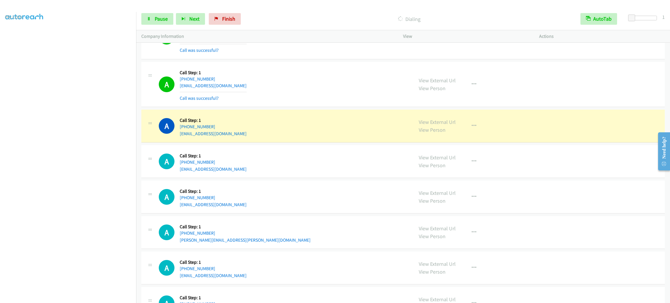
scroll to position [5525, 0]
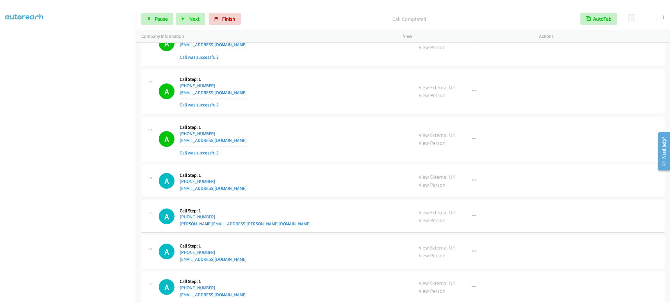
click at [466, 145] on div "View External Url View Person View External Url Email Schedule/Manage Callback …" at bounding box center [484, 139] width 141 height 35
click at [468, 145] on button "button" at bounding box center [474, 139] width 16 height 12
click at [473, 195] on link "Add to do not call list" at bounding box center [442, 189] width 77 height 12
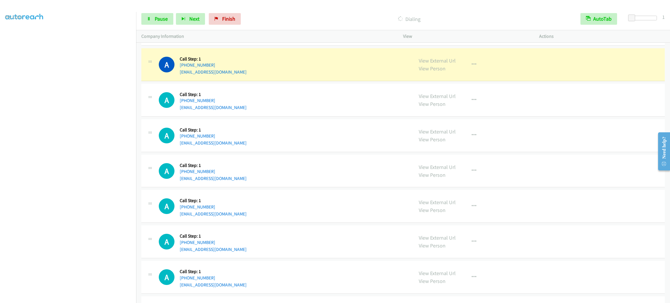
scroll to position [5781, 0]
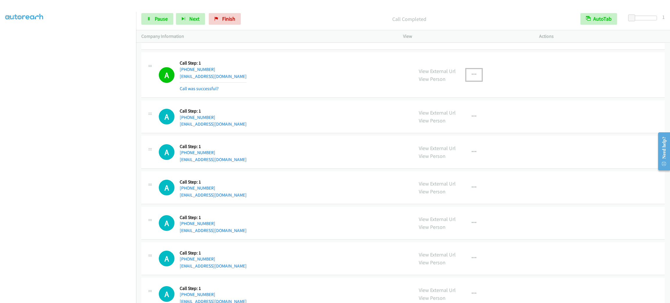
click at [473, 81] on button "button" at bounding box center [474, 75] width 16 height 12
click at [461, 130] on link "Add to do not call list" at bounding box center [442, 125] width 77 height 12
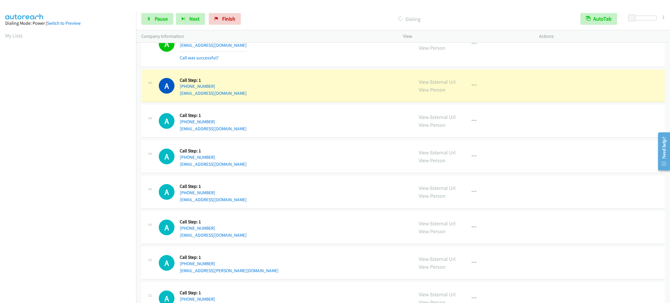
scroll to position [25, 0]
click at [391, 93] on div "A Callback Scheduled Call Step: 1 America/New_York +1 810-814-0257 ihsant23@gma…" at bounding box center [284, 86] width 250 height 22
click at [478, 91] on button "button" at bounding box center [474, 86] width 16 height 12
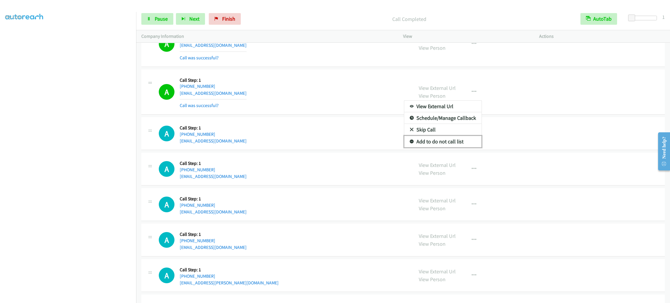
click at [445, 147] on link "Add to do not call list" at bounding box center [442, 142] width 77 height 12
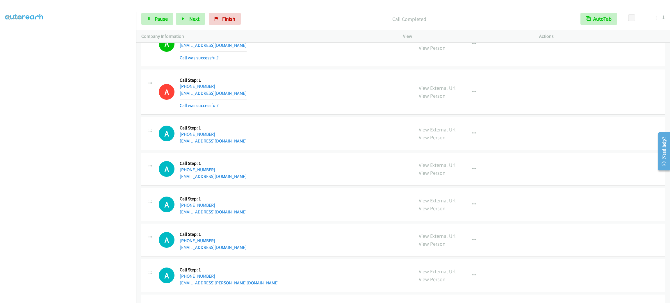
click at [154, 10] on div "Start Calls Pause Next Finish Call Completed AutoTab AutoTab 1" at bounding box center [403, 19] width 534 height 22
click at [154, 18] on link "Pause" at bounding box center [157, 19] width 32 height 12
click at [166, 17] on span "Start Calls" at bounding box center [166, 18] width 23 height 7
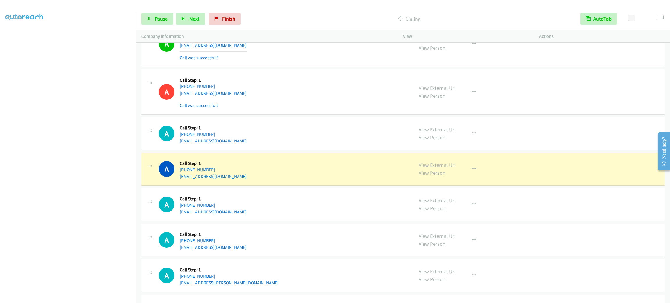
drag, startPoint x: 297, startPoint y: 71, endPoint x: 297, endPoint y: 95, distance: 23.8
click at [297, 61] on div "A Callback Scheduled Call Step: 1 America/New_York +1 207-756-4705 rdrummond818…" at bounding box center [284, 44] width 250 height 35
click at [296, 88] on div "A Callback Scheduled Call Step: 1 America/New_York +1 810-814-0257 ihsant23@gma…" at bounding box center [402, 92] width 523 height 45
click at [282, 205] on div "A Callback Scheduled Call Step: 1 America/Los_Angeles +1 510-520-9630 amaroyunc…" at bounding box center [402, 204] width 523 height 33
click at [462, 180] on div "View External Url View Person View External Url Email Schedule/Manage Callback …" at bounding box center [484, 169] width 141 height 22
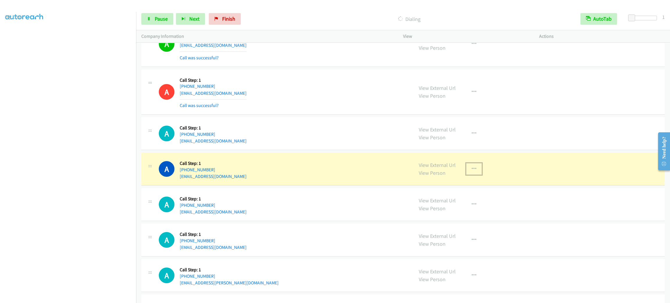
click at [472, 175] on button "button" at bounding box center [474, 169] width 16 height 12
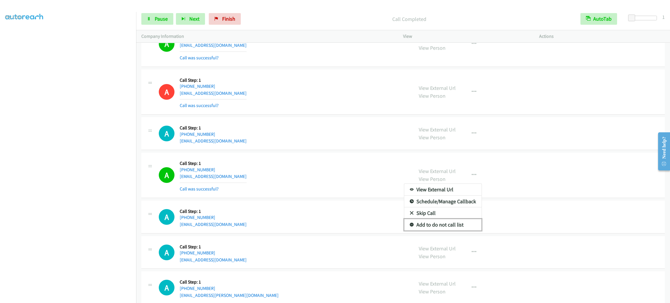
click at [458, 231] on link "Add to do not call list" at bounding box center [442, 225] width 77 height 12
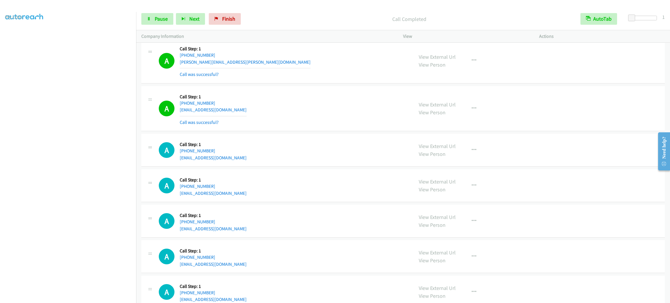
scroll to position [6305, 0]
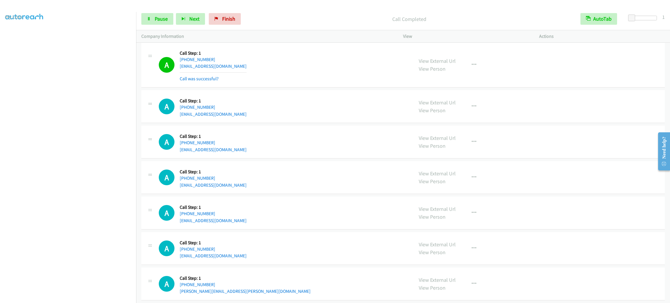
drag, startPoint x: 284, startPoint y: 160, endPoint x: 126, endPoint y: 230, distance: 172.5
click at [282, 153] on div "A Callback Scheduled Call Step: 1 America/New_York +1 904-312-0923 wrenmoriah@g…" at bounding box center [284, 142] width 250 height 22
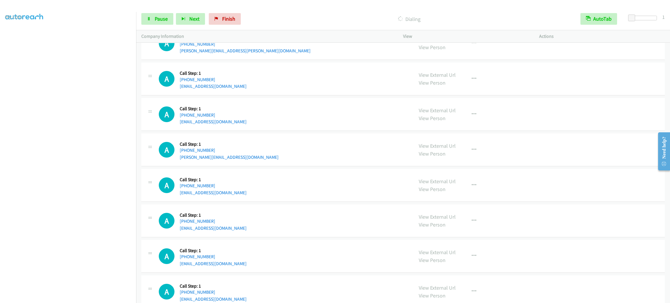
scroll to position [6595, 0]
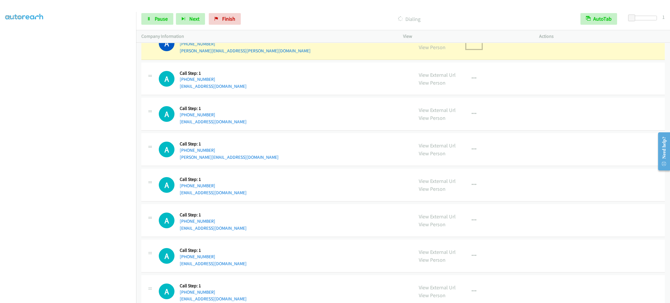
click at [472, 45] on icon "button" at bounding box center [474, 43] width 5 height 5
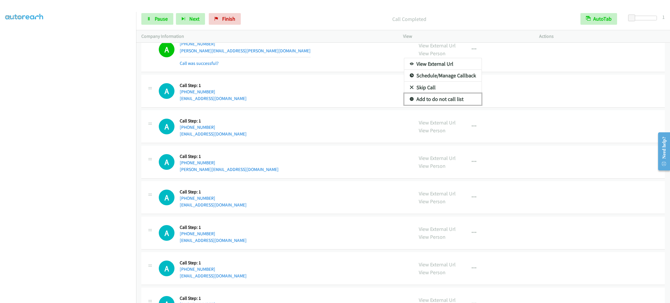
click at [457, 105] on link "Add to do not call list" at bounding box center [442, 99] width 77 height 12
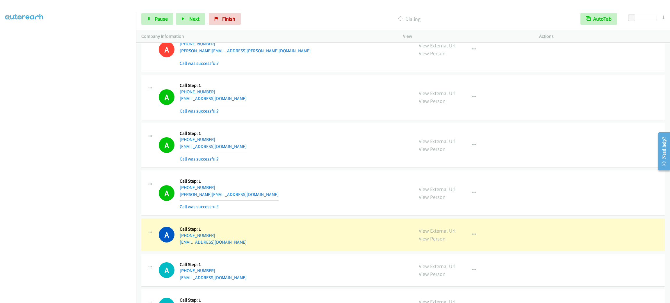
drag, startPoint x: 88, startPoint y: 301, endPoint x: 87, endPoint y: 297, distance: 3.3
click at [88, 300] on aside "Dialing Mode: Power | Switch to Preview My Lists" at bounding box center [68, 154] width 136 height 322
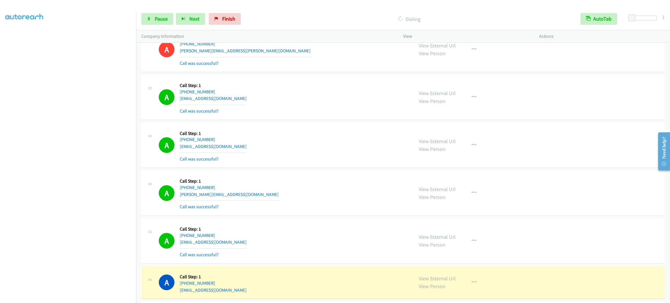
scroll to position [6689, 0]
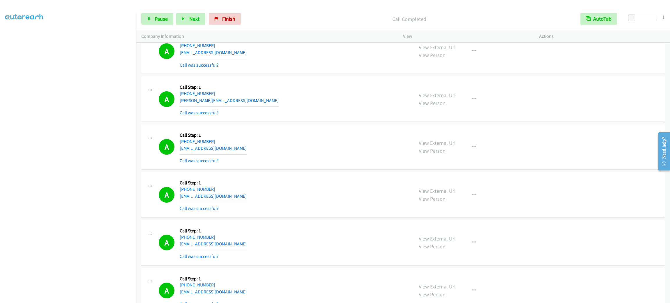
drag, startPoint x: 341, startPoint y: 180, endPoint x: 275, endPoint y: 160, distance: 69.2
click at [341, 170] on div "A Callback Scheduled Call Step: 1 America/New_York +1 678-458-8523 jdevonya@gma…" at bounding box center [402, 146] width 523 height 45
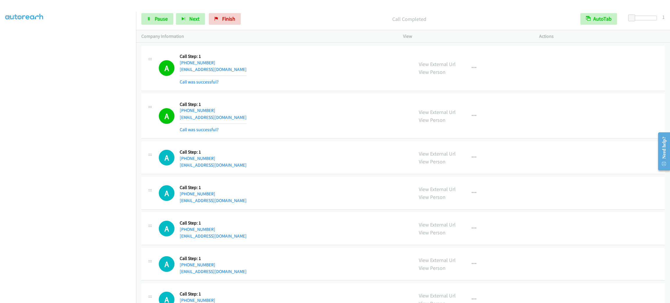
scroll to position [6907, 0]
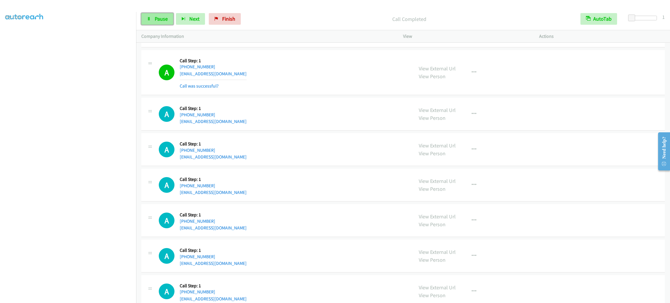
click at [157, 16] on span "Pause" at bounding box center [161, 18] width 13 height 7
click at [157, 16] on span "Start Calls" at bounding box center [166, 18] width 23 height 7
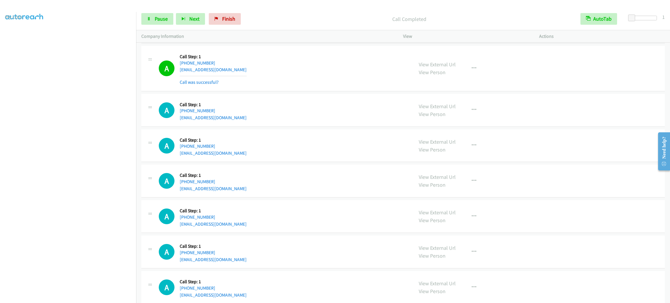
scroll to position [7023, 0]
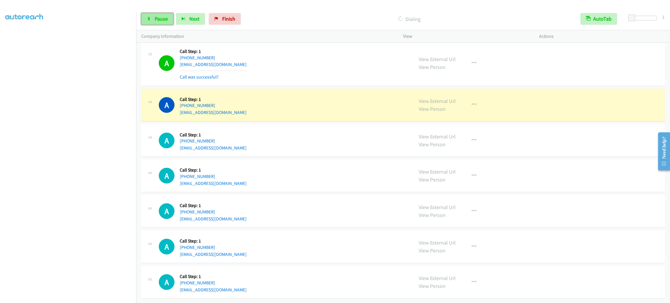
click at [163, 22] on span "Pause" at bounding box center [161, 18] width 13 height 7
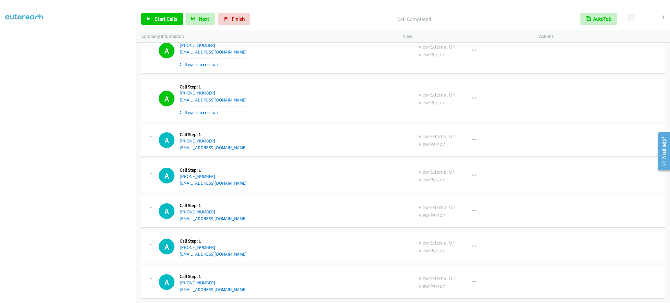
click at [570, 74] on div "A Callback Scheduled Call Step: 1 America/Los_Angeles +1 415-532-6219 mychoresa…" at bounding box center [402, 50] width 523 height 45
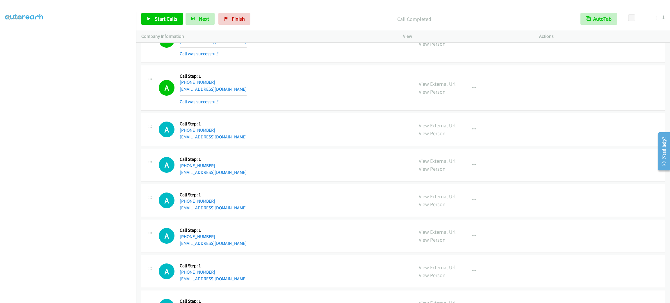
click at [570, 63] on div "A Callback Scheduled Call Step: 1 America/Los_Angeles +1 415-532-6219 mychoresa…" at bounding box center [402, 39] width 523 height 45
click at [547, 211] on div "View External Url View Person View External Url Email Schedule/Manage Callback …" at bounding box center [484, 200] width 141 height 22
click at [497, 247] on div "View External Url View Person View External Url Email Schedule/Manage Callback …" at bounding box center [484, 236] width 141 height 22
click at [519, 247] on div "View External Url View Person View External Url Email Schedule/Manage Callback …" at bounding box center [484, 236] width 141 height 22
drag, startPoint x: 519, startPoint y: 258, endPoint x: 523, endPoint y: 261, distance: 4.8
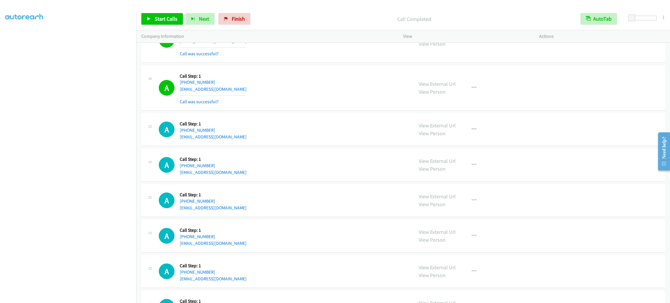
click at [518, 247] on div "View External Url View Person View External Url Email Schedule/Manage Callback …" at bounding box center [484, 236] width 141 height 22
click at [546, 239] on div "A Callback Scheduled Call Step: 1 America/Juneau +1 907-561-5173 depublisherhub…" at bounding box center [402, 236] width 523 height 33
